Goal: Task Accomplishment & Management: Manage account settings

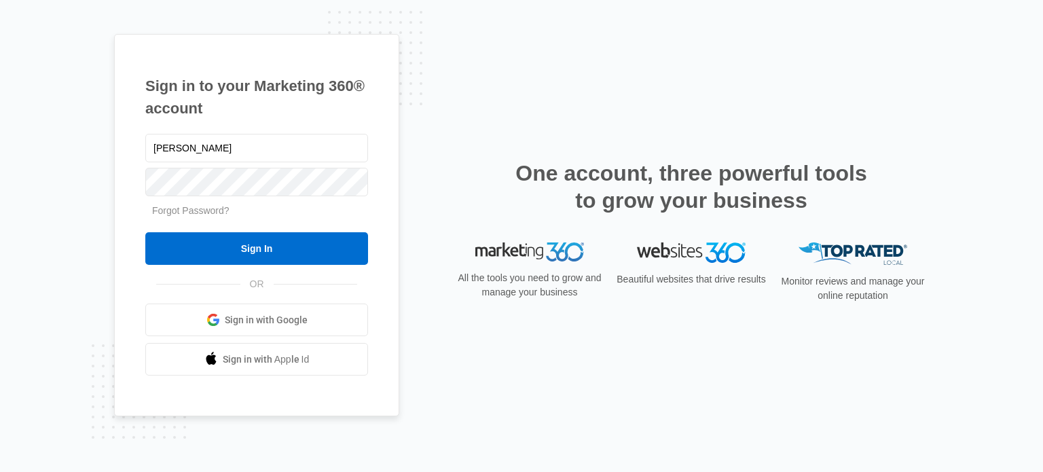
click at [145, 232] on input "Sign In" at bounding box center [256, 248] width 223 height 33
type input "sidney2"
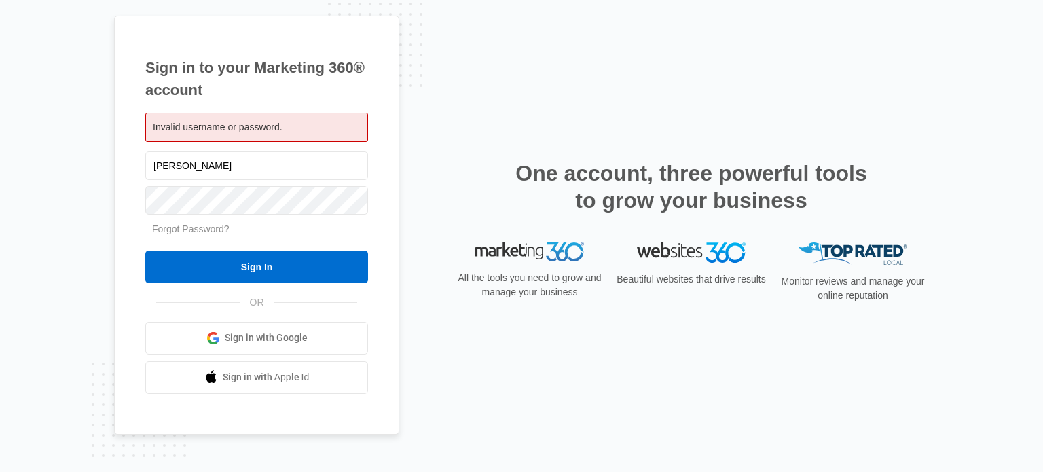
type input "@[GEOGRAPHIC_DATA]"
click at [175, 174] on input "@[GEOGRAPHIC_DATA]" at bounding box center [256, 165] width 223 height 29
click at [175, 173] on input "@[GEOGRAPHIC_DATA]" at bounding box center [256, 165] width 223 height 29
click at [184, 132] on span "Invalid username or password." at bounding box center [218, 127] width 130 height 11
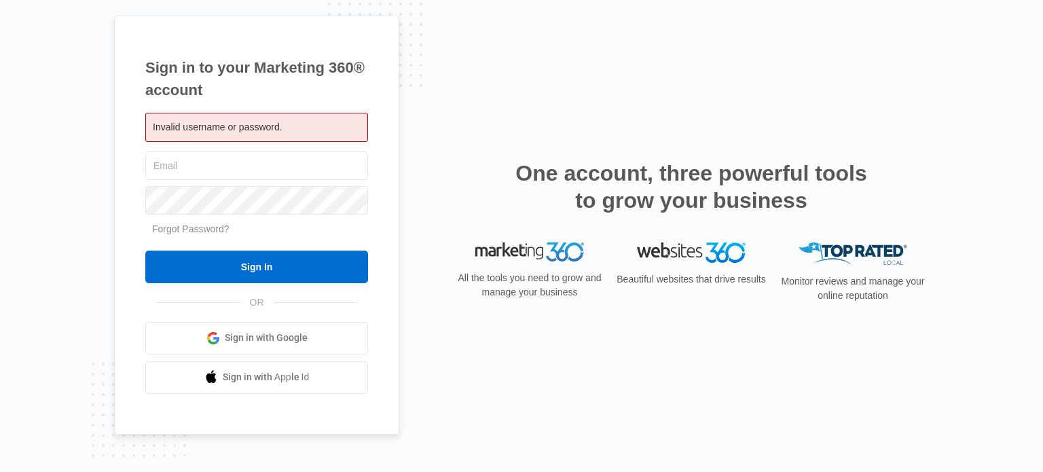
click at [184, 132] on span "Invalid username or password." at bounding box center [218, 127] width 130 height 11
click at [184, 126] on span "Invalid username or password." at bounding box center [218, 127] width 130 height 11
click at [170, 154] on input "text" at bounding box center [256, 165] width 223 height 29
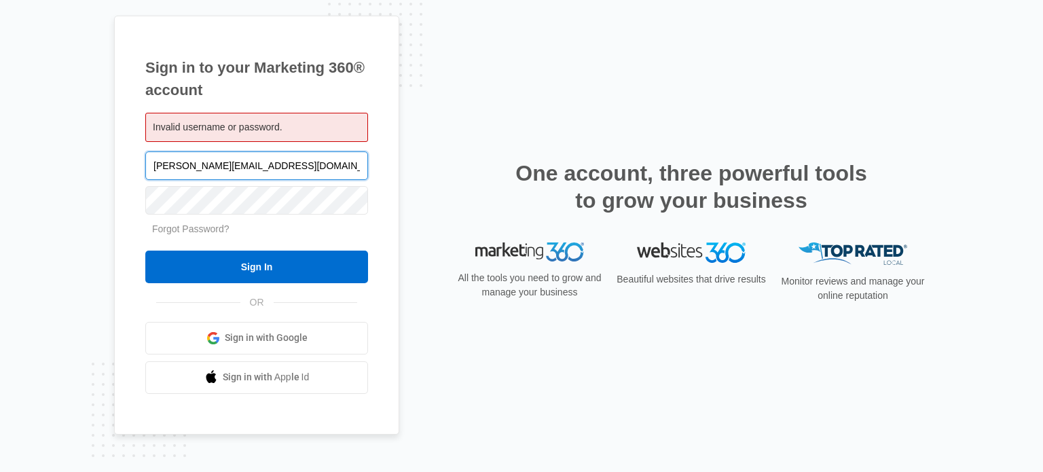
type input "[PERSON_NAME][EMAIL_ADDRESS][DOMAIN_NAME]"
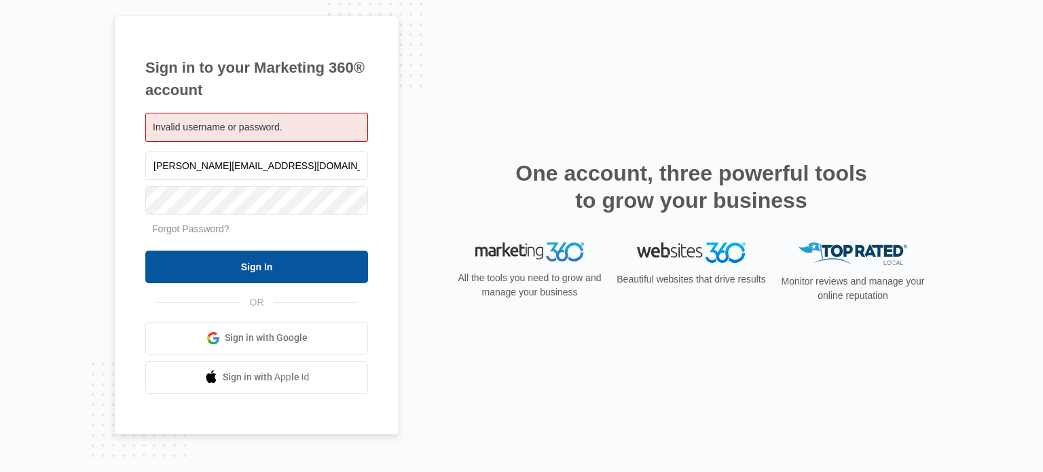
click at [272, 279] on input "Sign In" at bounding box center [256, 267] width 223 height 33
